Goal: Transaction & Acquisition: Purchase product/service

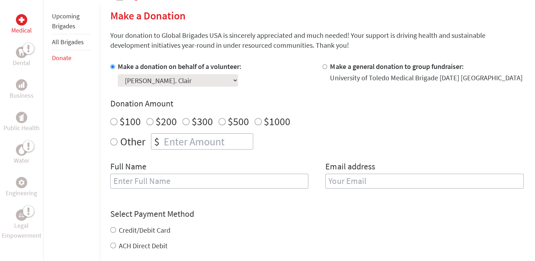
scroll to position [182, 0]
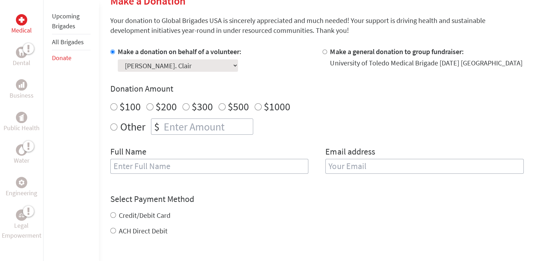
click at [221, 110] on input "$500" at bounding box center [222, 106] width 7 height 7
radio input "true"
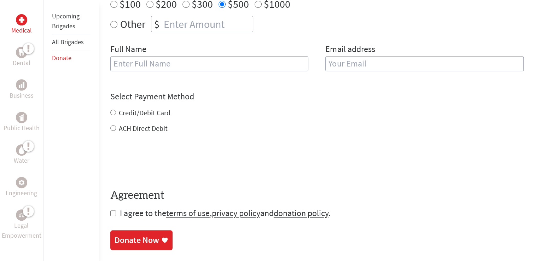
scroll to position [288, 0]
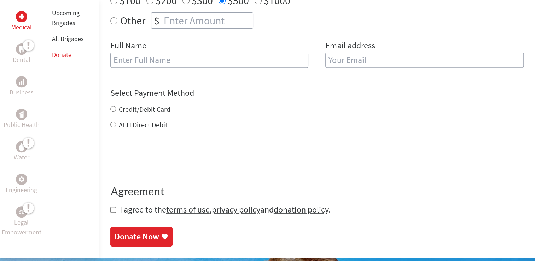
click at [159, 69] on div "Full Name" at bounding box center [209, 58] width 199 height 36
click at [154, 62] on input "text" at bounding box center [209, 60] width 199 height 15
type input "[PERSON_NAME]. Clair"
click at [332, 60] on input "email" at bounding box center [425, 60] width 199 height 15
type input "[PERSON_NAME][EMAIL_ADDRESS][DOMAIN_NAME][PERSON_NAME]"
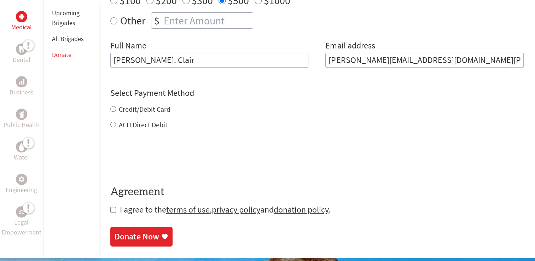
click at [144, 111] on div "Credit/Debit Card ACH Direct Debit" at bounding box center [317, 116] width 414 height 25
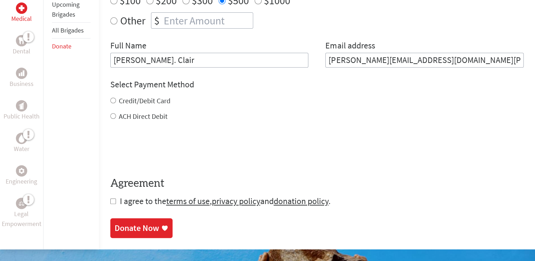
click at [113, 100] on input "Credit/Debit Card" at bounding box center [113, 101] width 6 height 6
radio input "true"
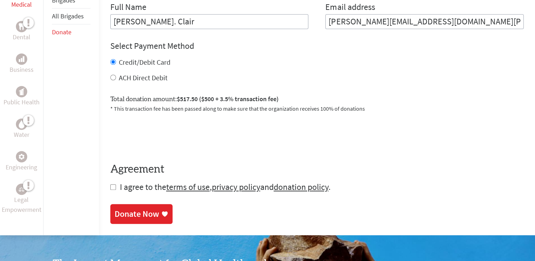
scroll to position [346, 0]
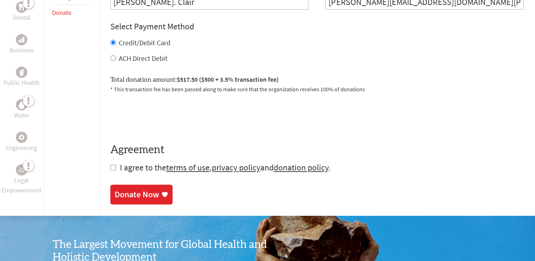
click at [113, 169] on input "checkbox" at bounding box center [113, 168] width 6 height 6
checkbox input "true"
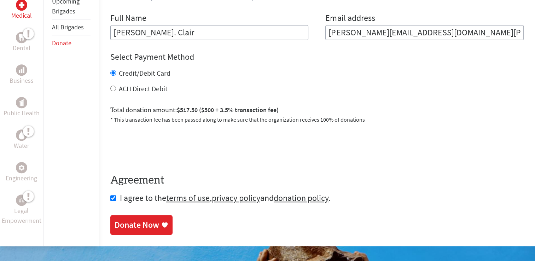
scroll to position [316, 0]
click at [144, 220] on div "Donate Now" at bounding box center [137, 225] width 45 height 11
